Goal: Task Accomplishment & Management: Manage account settings

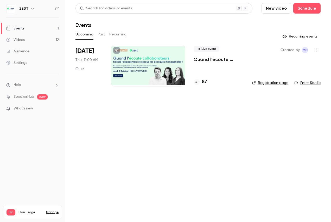
click at [308, 82] on link "Enter Studio" at bounding box center [307, 82] width 26 height 5
click at [144, 69] on div at bounding box center [148, 66] width 74 height 42
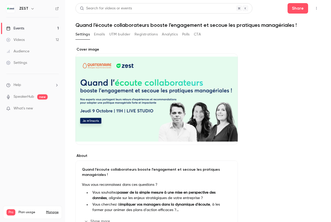
click at [314, 8] on icon "button" at bounding box center [316, 9] width 4 height 4
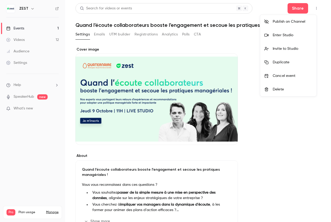
click at [289, 34] on div "Enter Studio" at bounding box center [293, 35] width 40 height 5
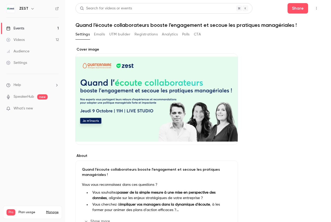
click at [149, 35] on button "Registrations" at bounding box center [145, 34] width 23 height 8
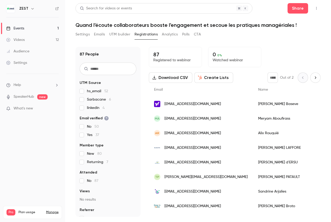
click at [315, 8] on icon "button" at bounding box center [316, 9] width 4 height 4
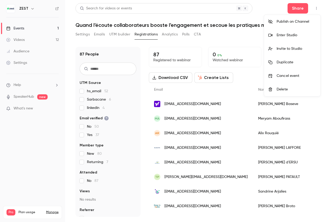
click at [216, 35] on div at bounding box center [165, 111] width 331 height 222
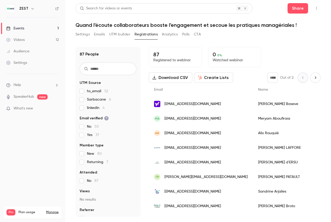
click at [83, 36] on button "Settings" at bounding box center [82, 34] width 14 height 8
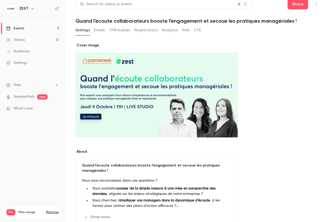
click at [97, 204] on div "Quand l’écoute collaborateurs booste l’engagement et secoue les pratiques manag…" at bounding box center [156, 191] width 162 height 71
